Goal: Information Seeking & Learning: Learn about a topic

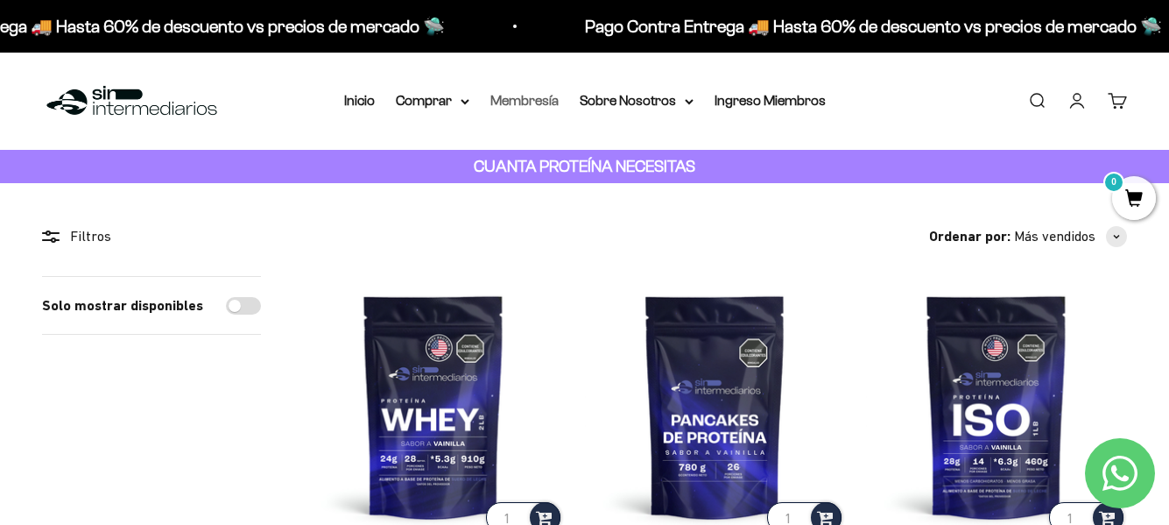
click at [511, 98] on link "Membresía" at bounding box center [524, 100] width 68 height 15
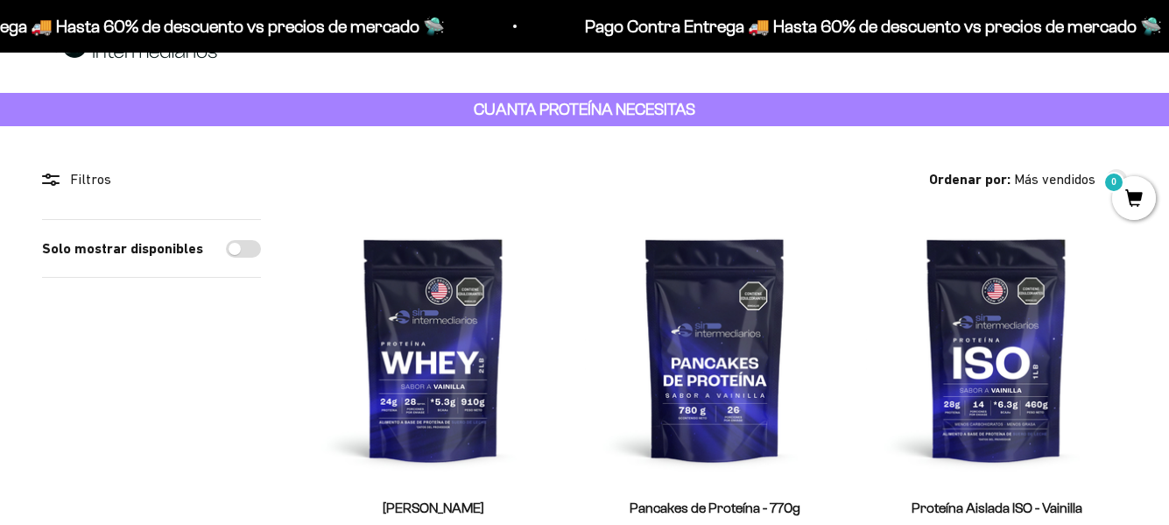
scroll to position [88, 0]
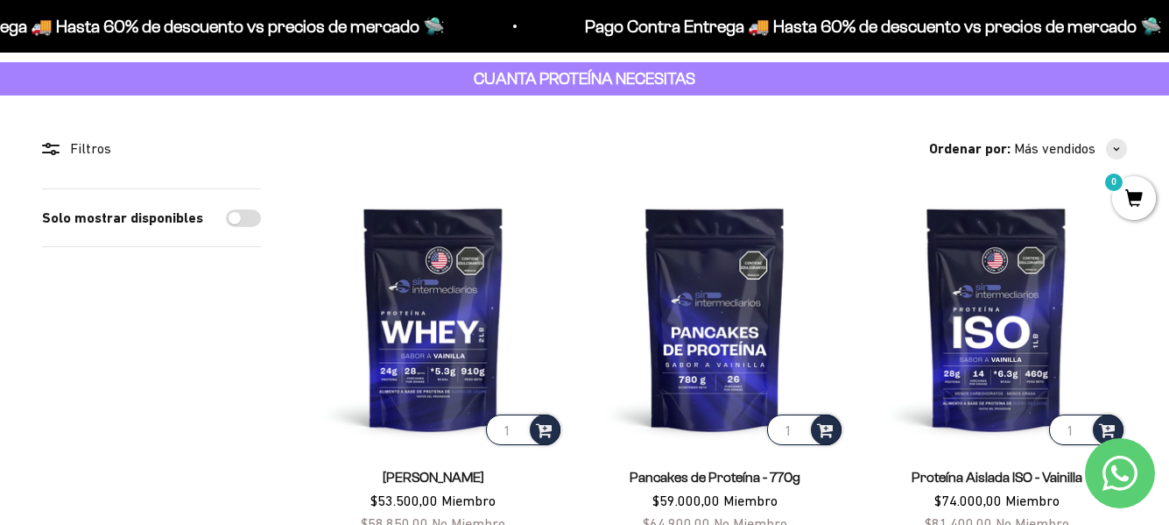
click at [238, 218] on input "Solo mostrar disponibles" at bounding box center [243, 218] width 35 height 18
checkbox input "true"
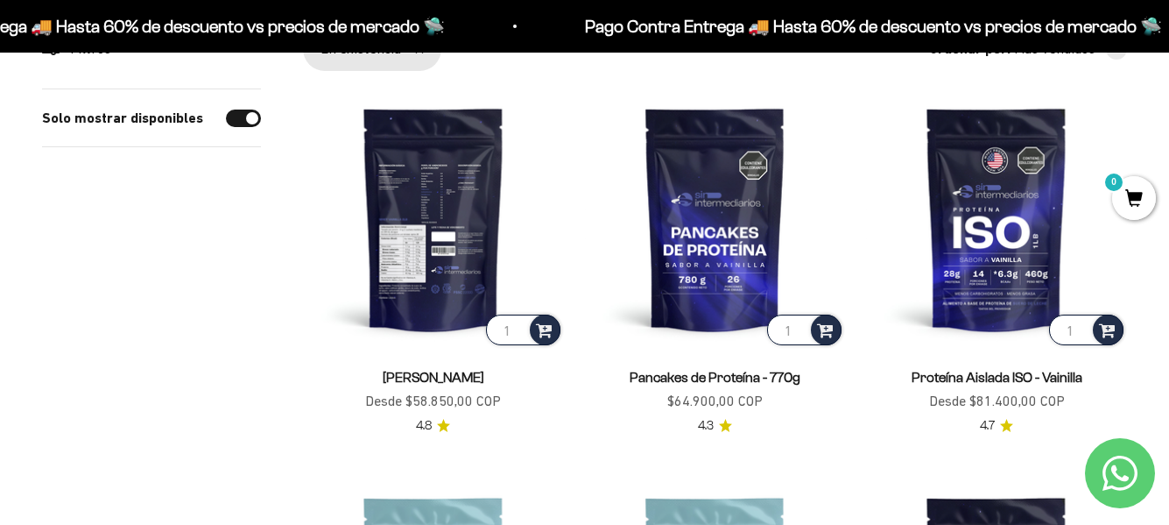
scroll to position [175, 0]
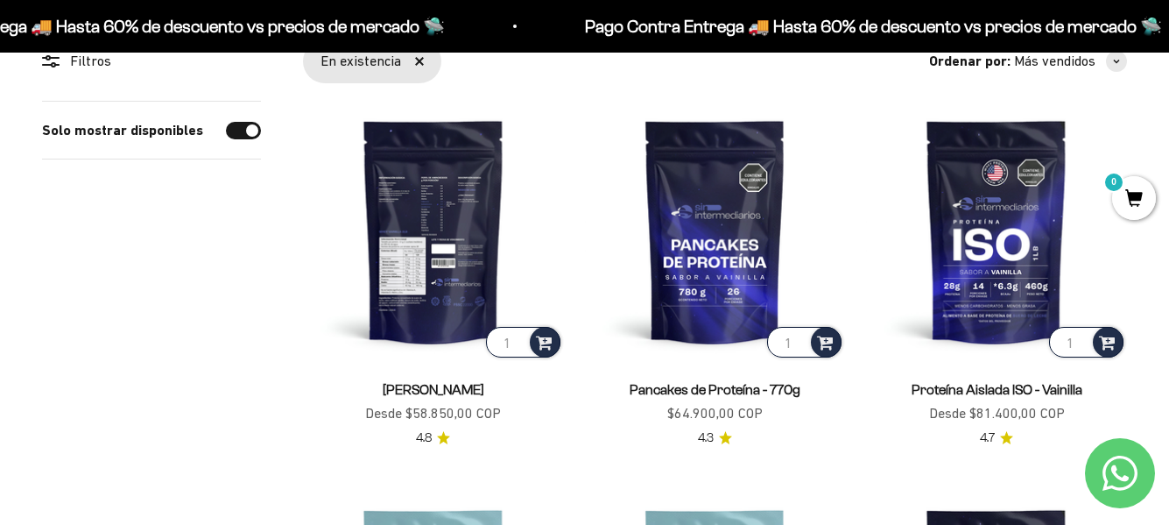
click at [448, 201] on img at bounding box center [433, 231] width 261 height 261
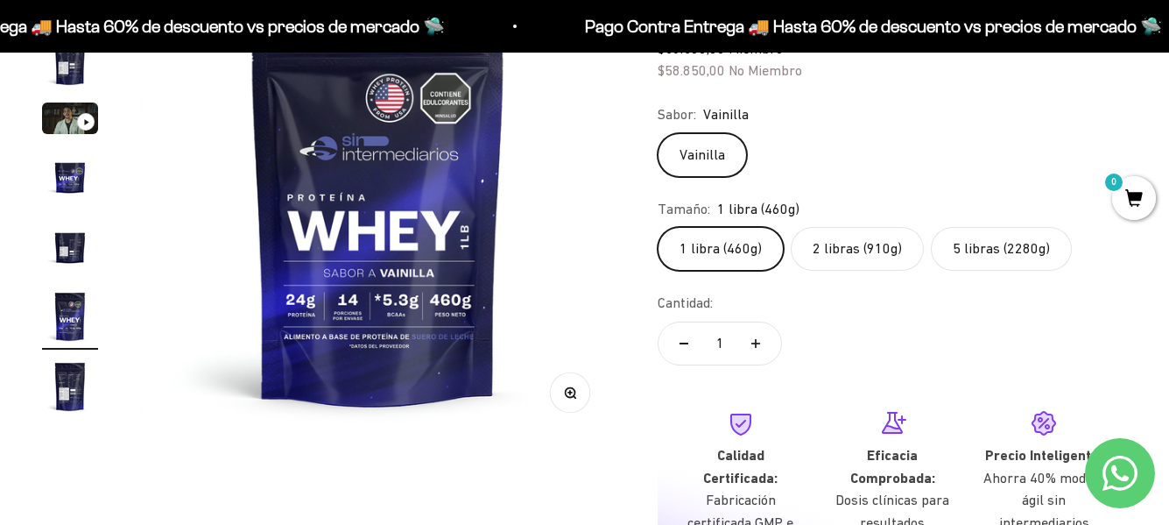
scroll to position [175, 0]
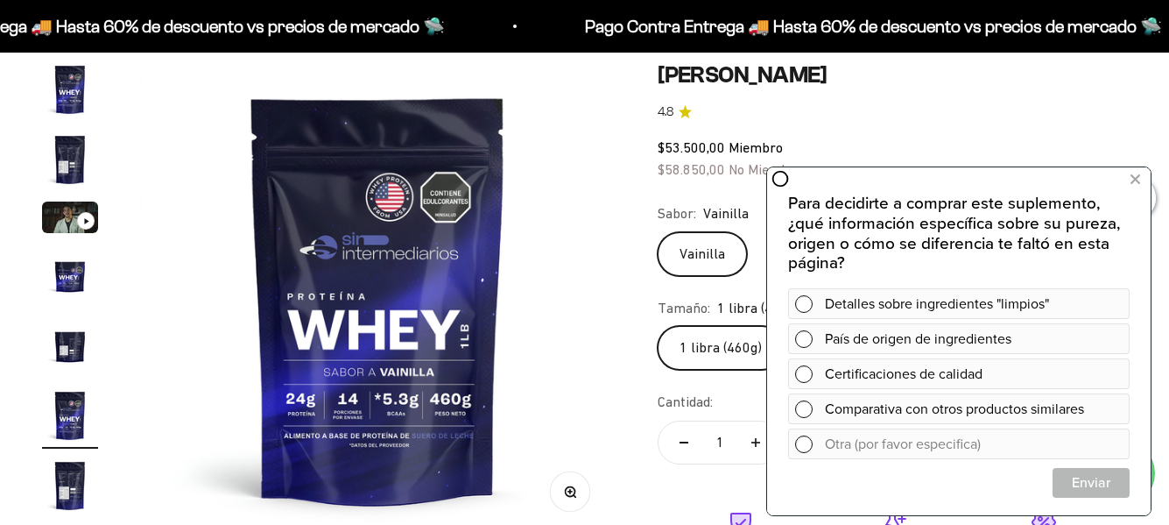
scroll to position [175, 0]
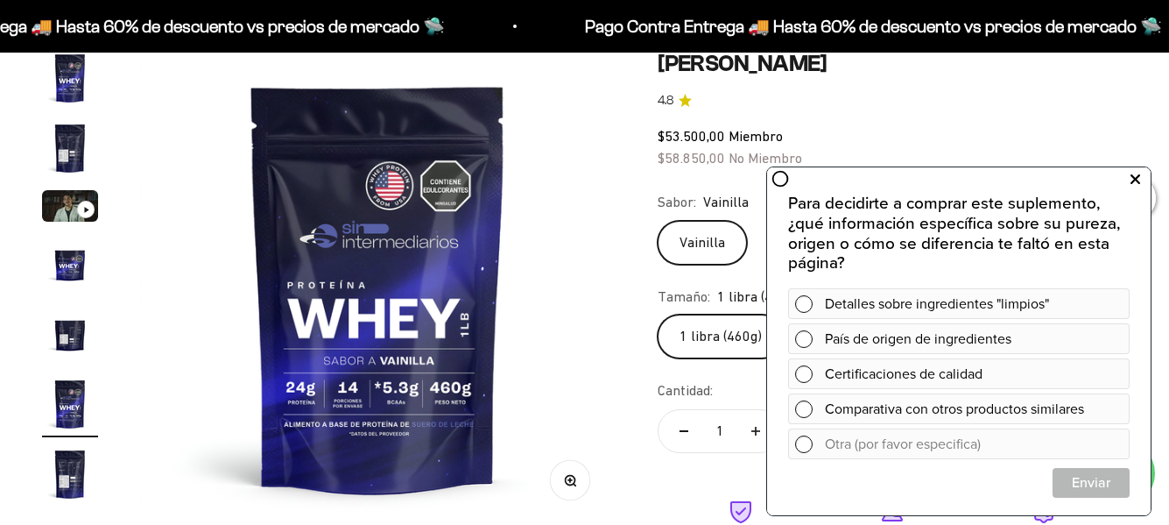
click at [1135, 179] on icon at bounding box center [1135, 179] width 10 height 23
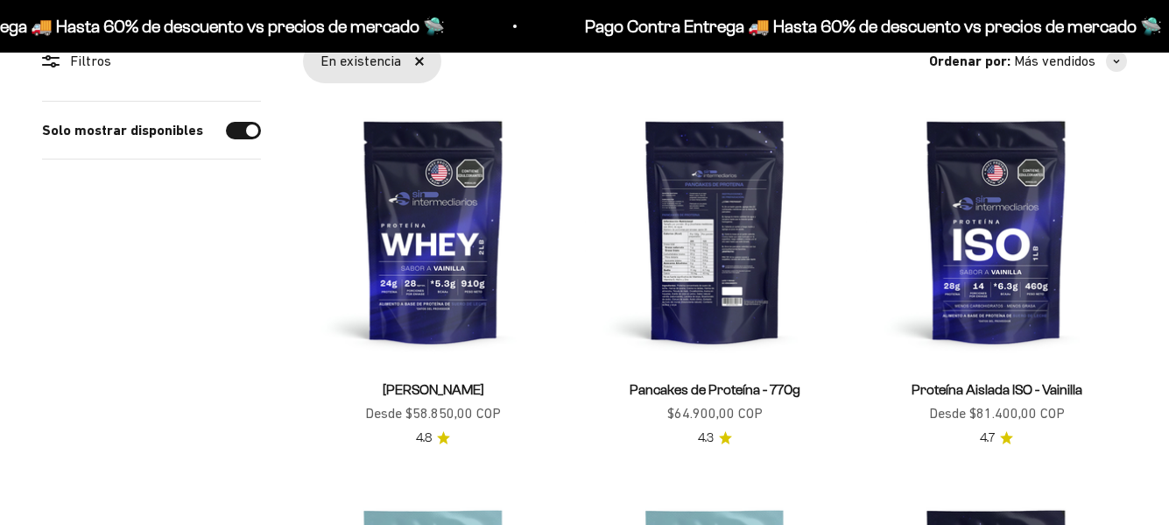
scroll to position [175, 0]
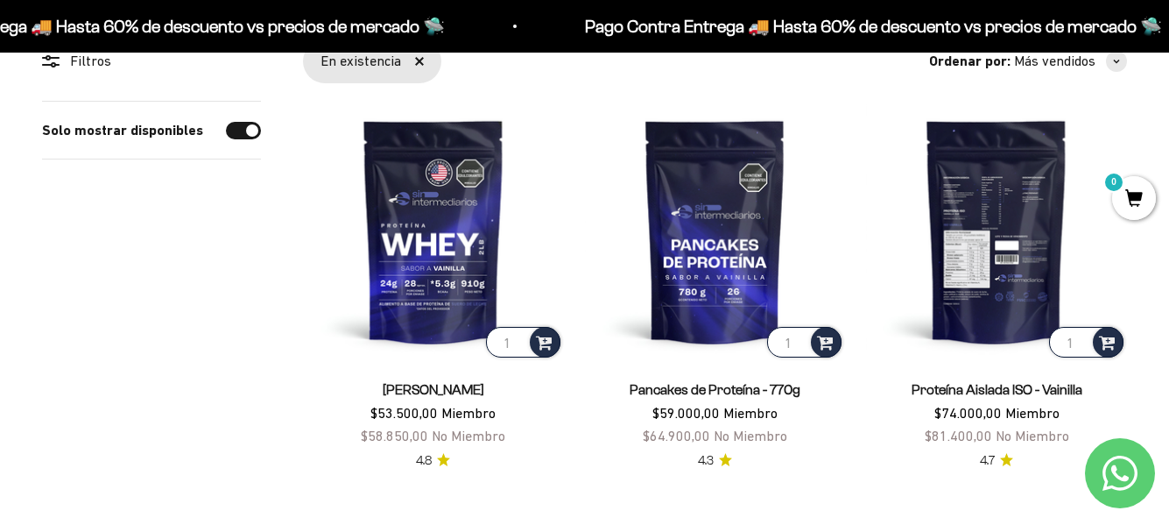
click at [988, 216] on img at bounding box center [996, 231] width 261 height 261
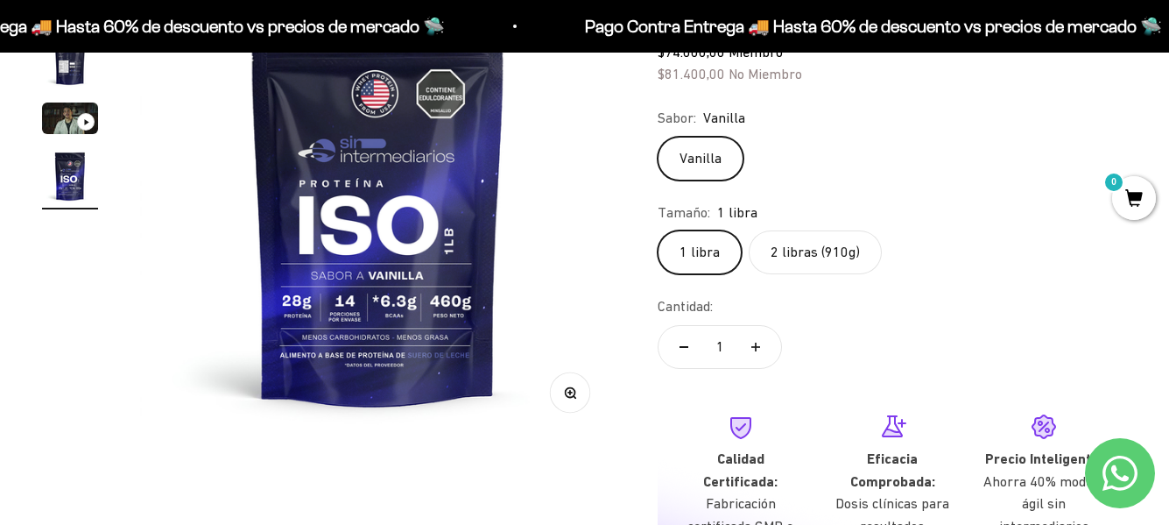
click at [76, 170] on img "Ir al artículo 4" at bounding box center [70, 176] width 56 height 56
click at [419, 144] on img at bounding box center [377, 199] width 475 height 475
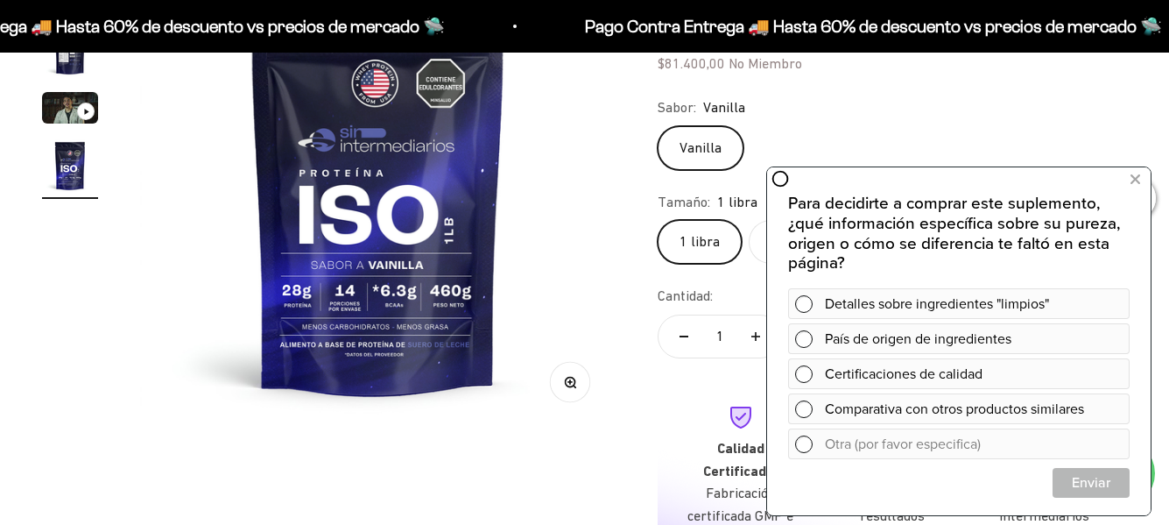
scroll to position [88, 0]
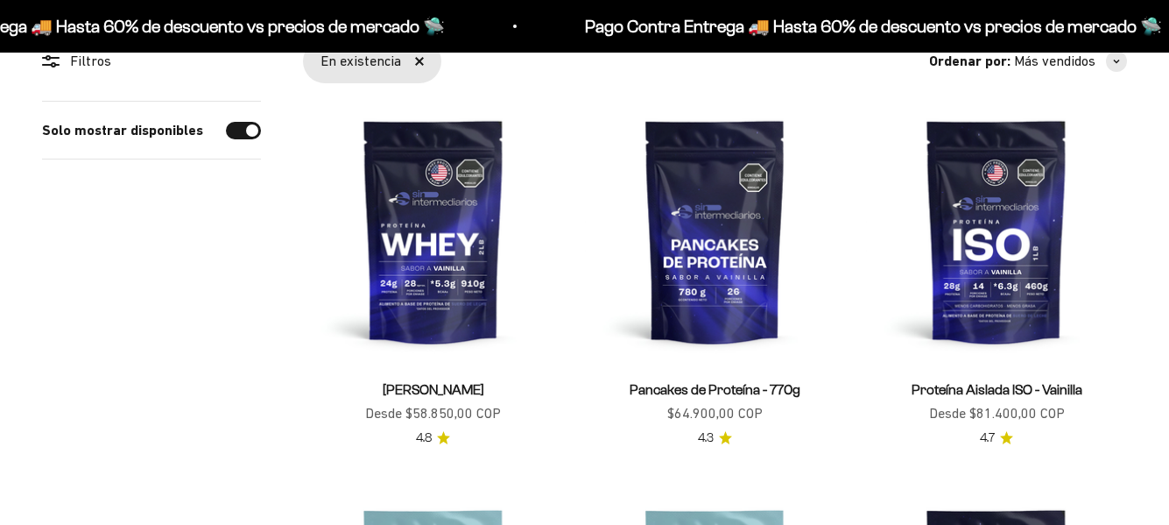
scroll to position [175, 0]
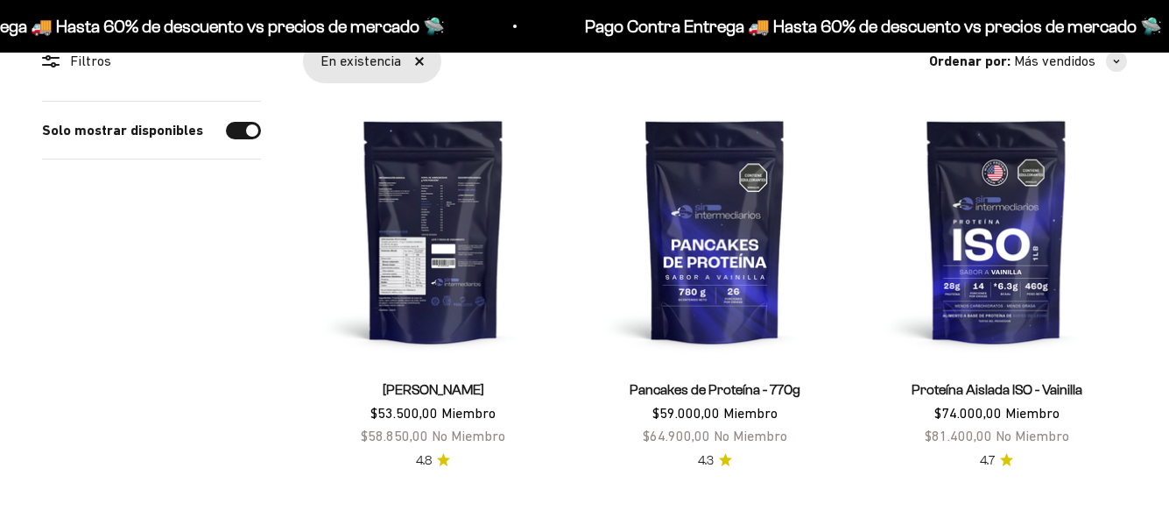
click at [433, 210] on img at bounding box center [433, 231] width 261 height 261
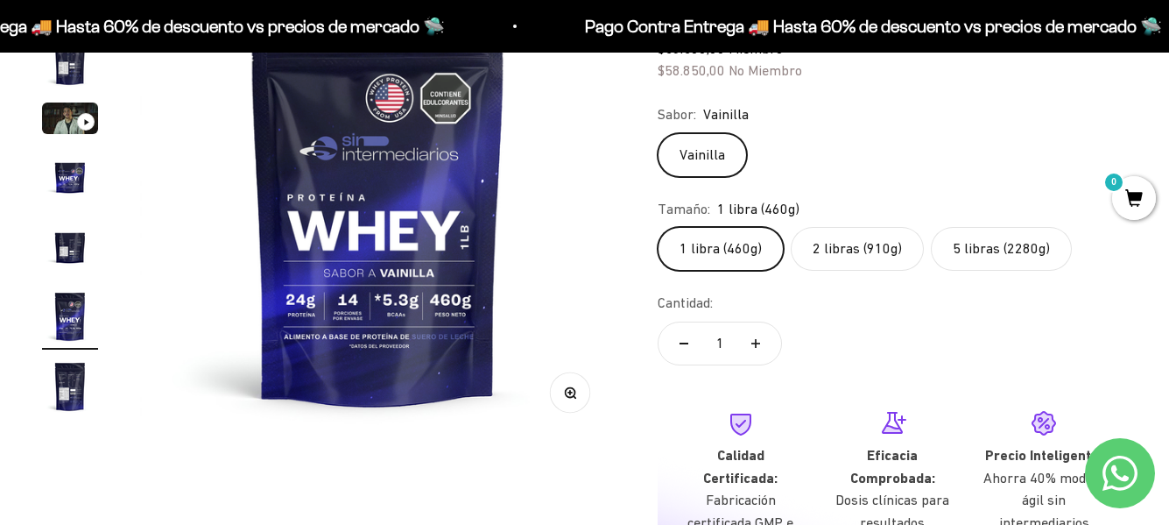
click at [63, 176] on img "Ir al artículo 4" at bounding box center [70, 176] width 56 height 56
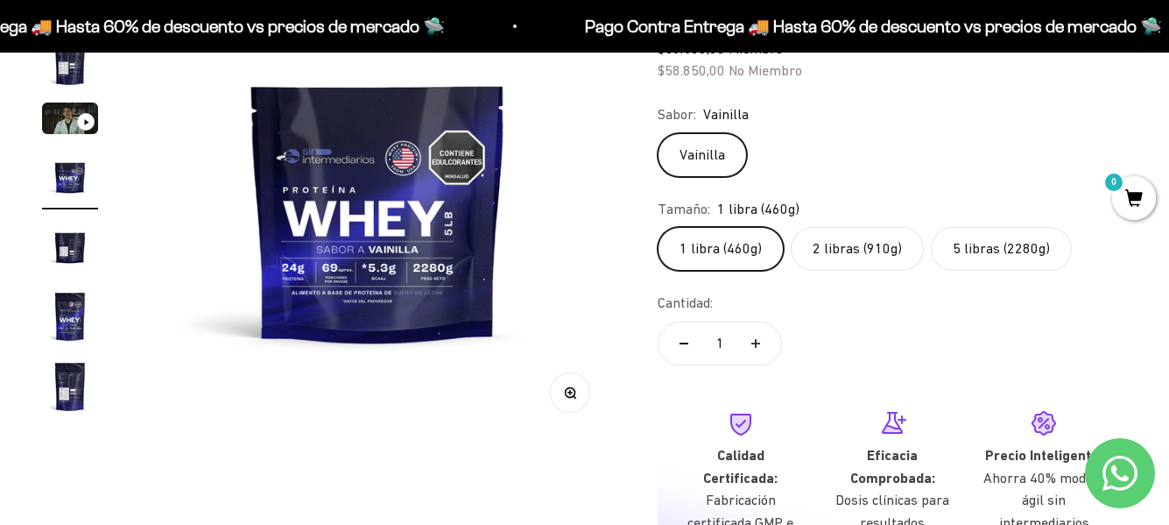
click at [67, 248] on img "Ir al artículo 5" at bounding box center [70, 246] width 56 height 56
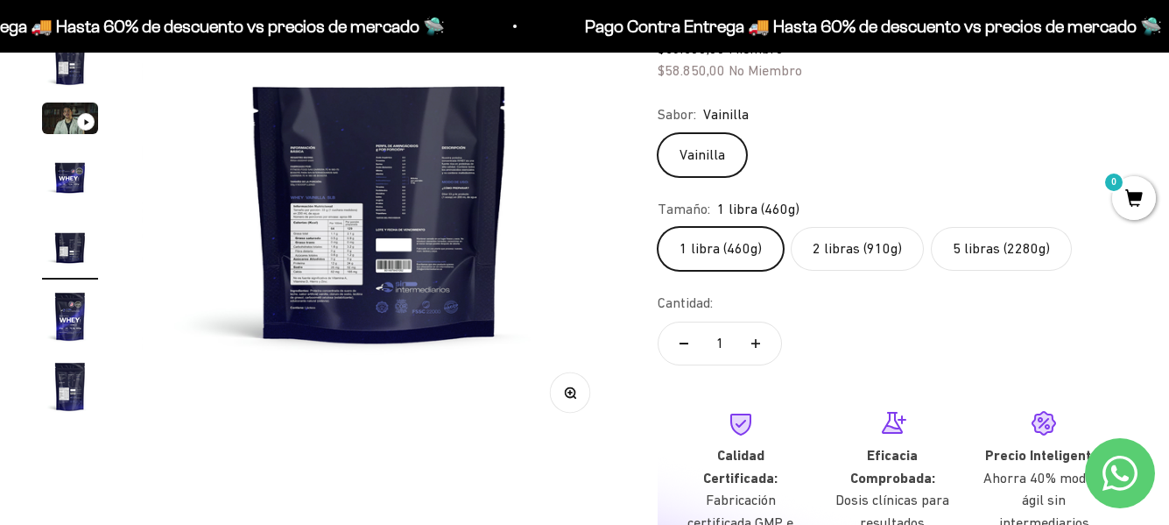
scroll to position [0, 1944]
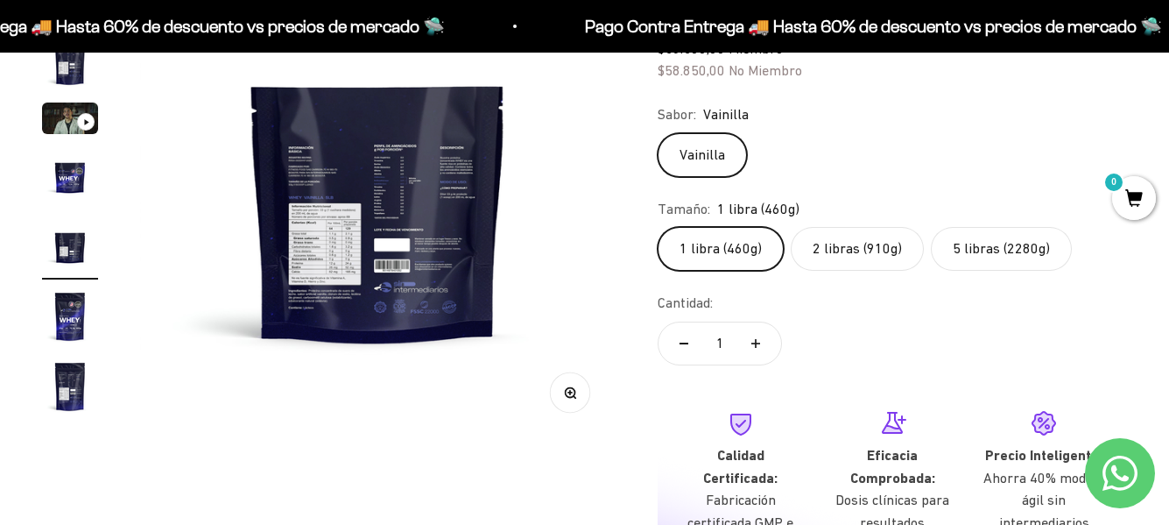
click at [362, 236] on img at bounding box center [377, 199] width 475 height 475
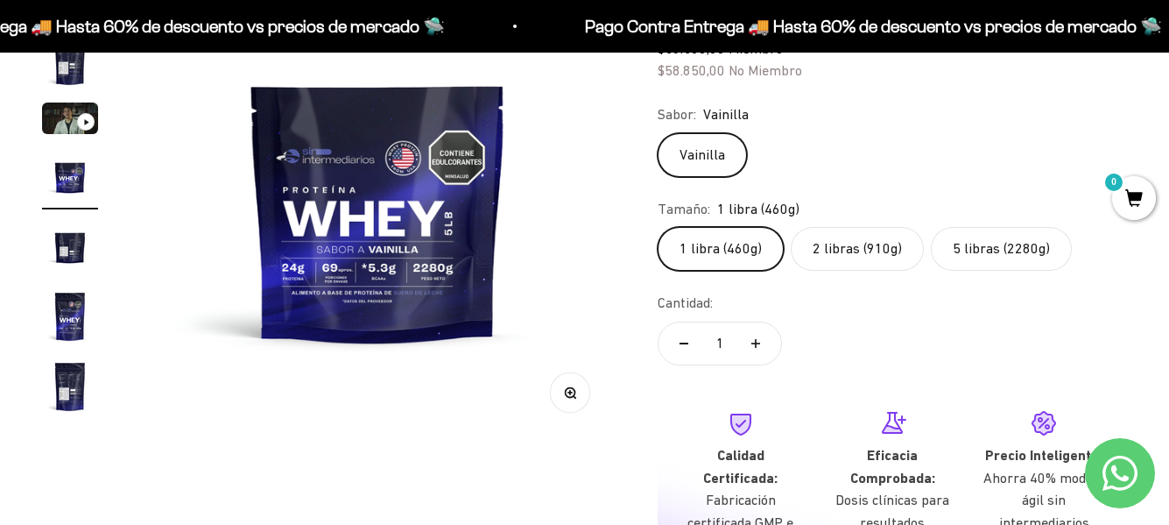
click at [361, 238] on img at bounding box center [377, 199] width 475 height 475
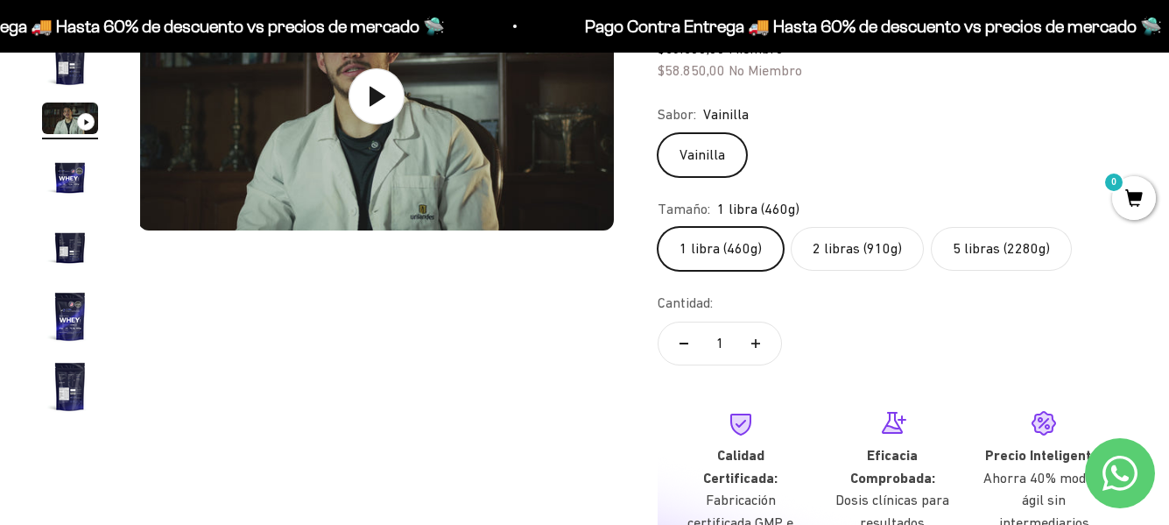
scroll to position [0, 972]
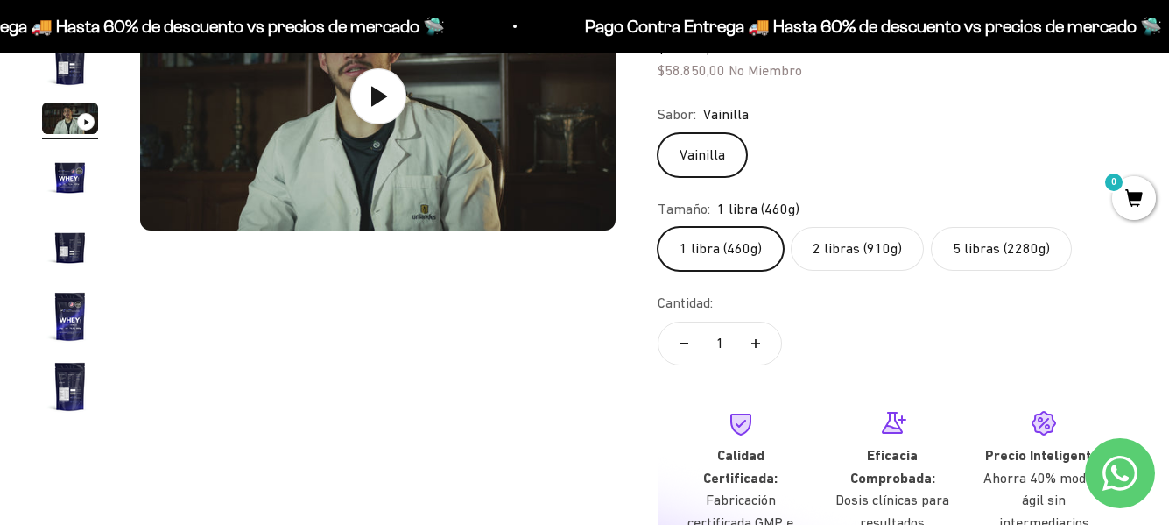
click at [74, 237] on img "Ir al artículo 5" at bounding box center [70, 246] width 56 height 56
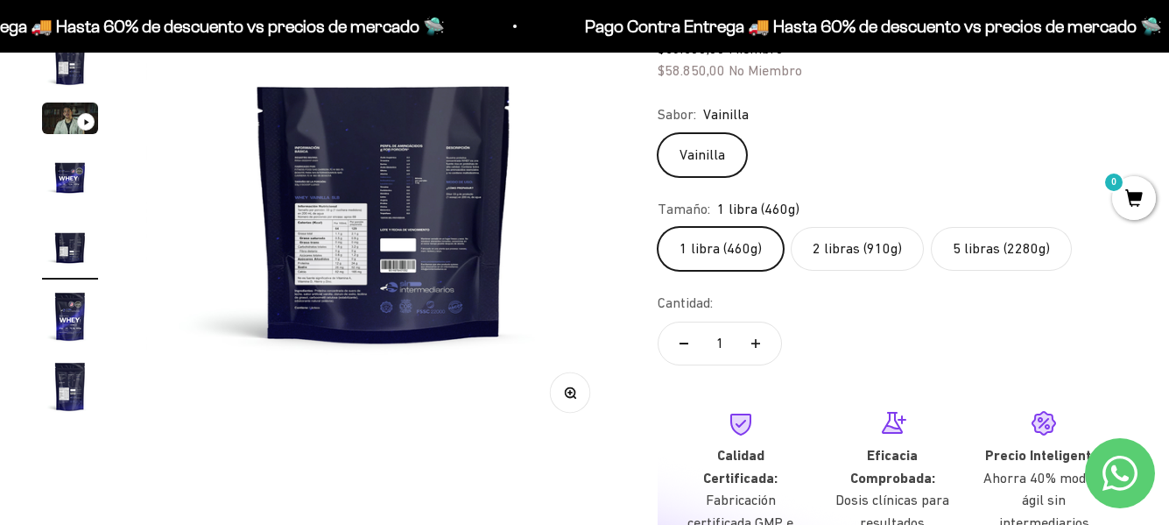
scroll to position [0, 1944]
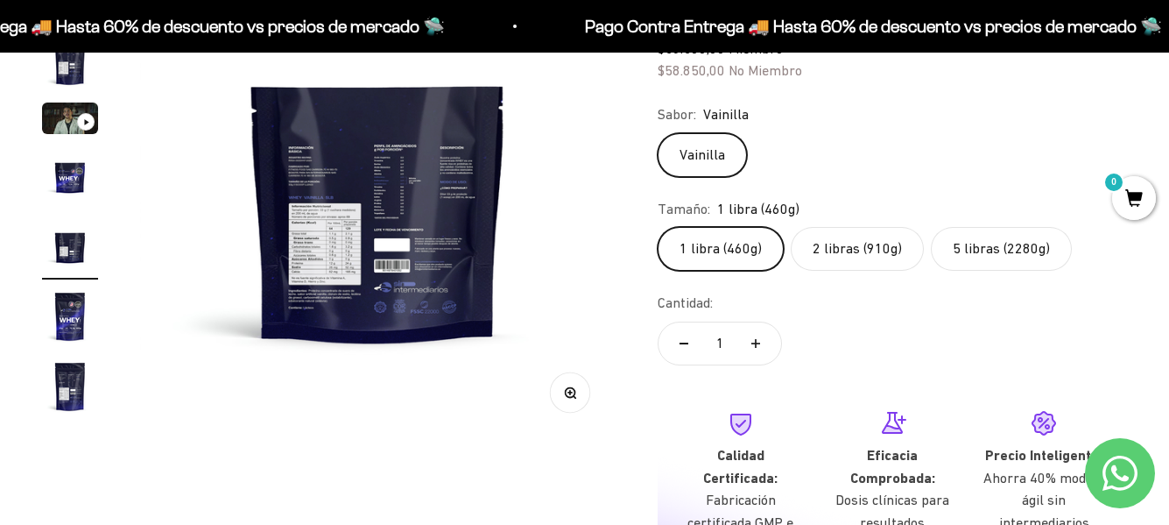
click at [411, 229] on img at bounding box center [377, 199] width 475 height 475
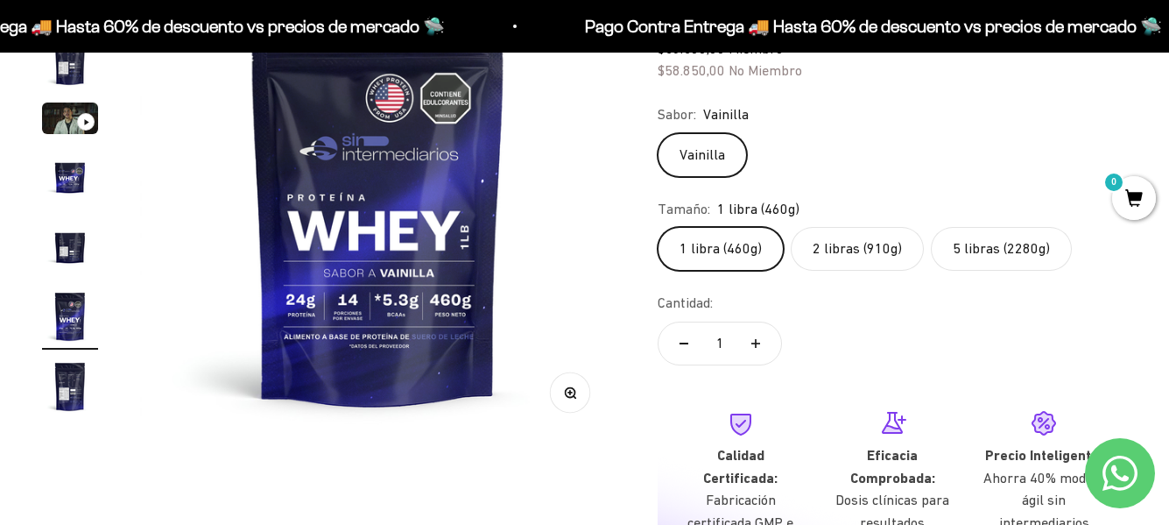
click at [412, 236] on img at bounding box center [377, 199] width 475 height 475
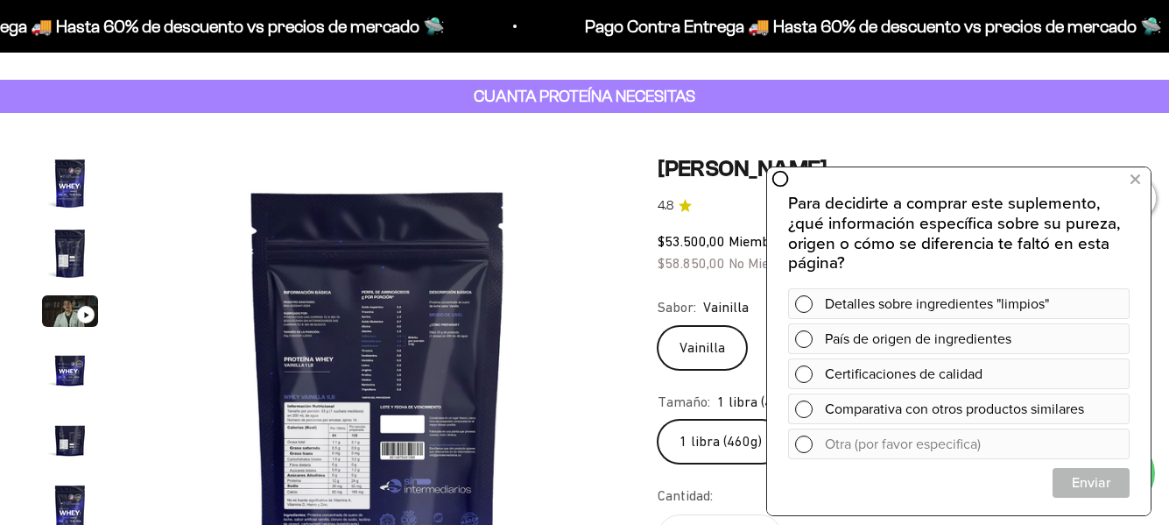
scroll to position [0, 0]
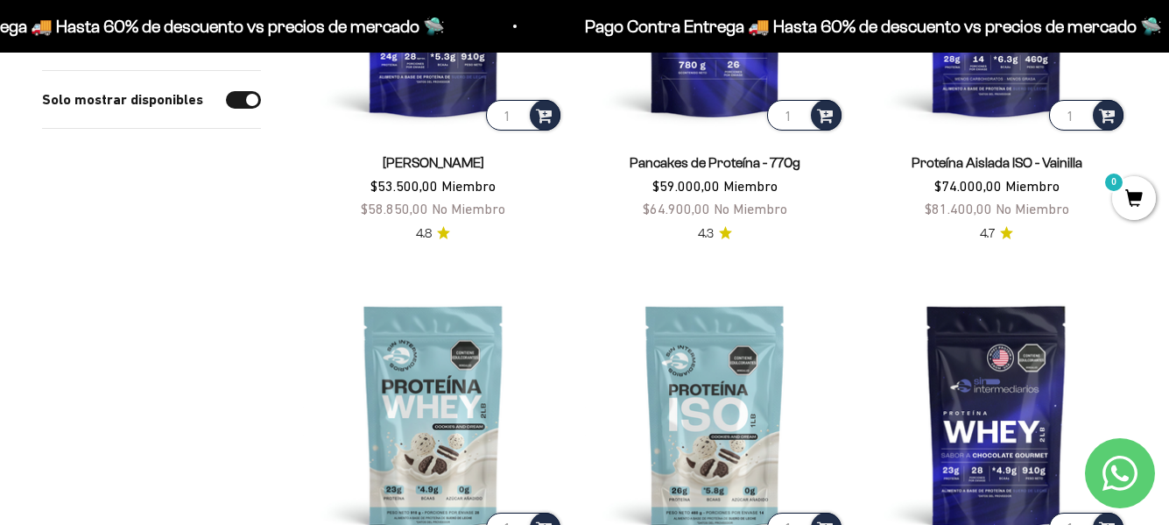
scroll to position [438, 0]
